Goal: Complete application form: Complete application form

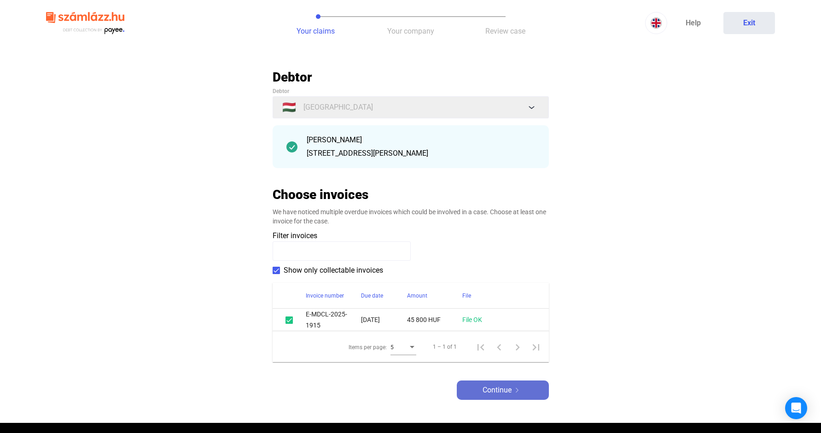
click at [497, 387] on span "Continue" at bounding box center [496, 389] width 29 height 11
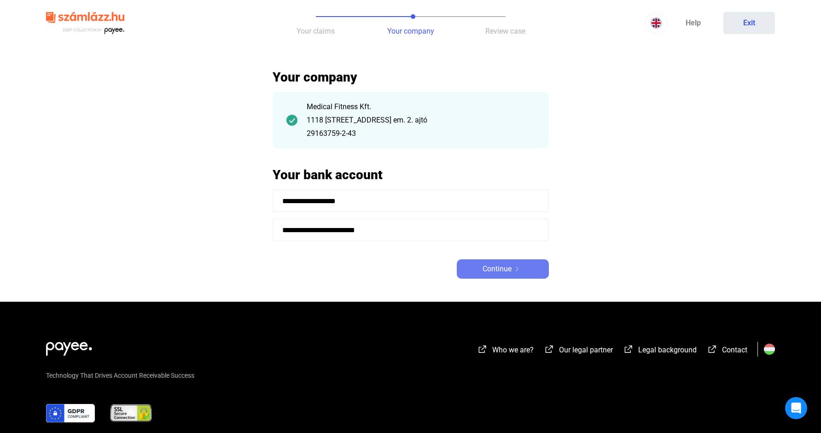
click at [495, 271] on span "Continue" at bounding box center [496, 268] width 29 height 11
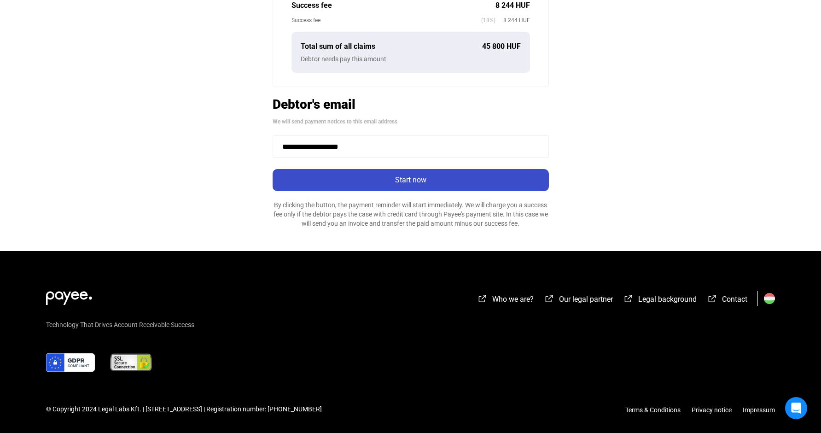
scroll to position [272, 0]
click at [395, 182] on div "Start now" at bounding box center [410, 179] width 271 height 11
